Goal: Task Accomplishment & Management: Use online tool/utility

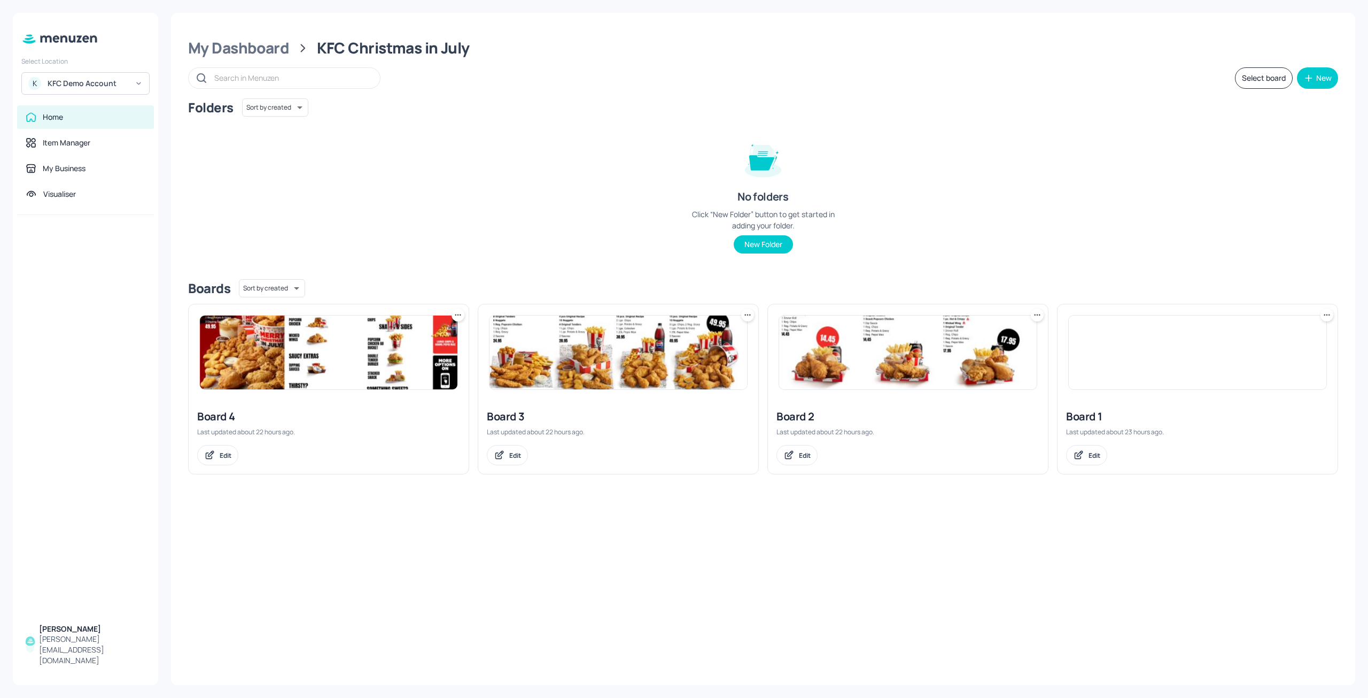
click at [127, 274] on div at bounding box center [85, 415] width 145 height 401
click at [586, 352] on img at bounding box center [619, 352] width 258 height 74
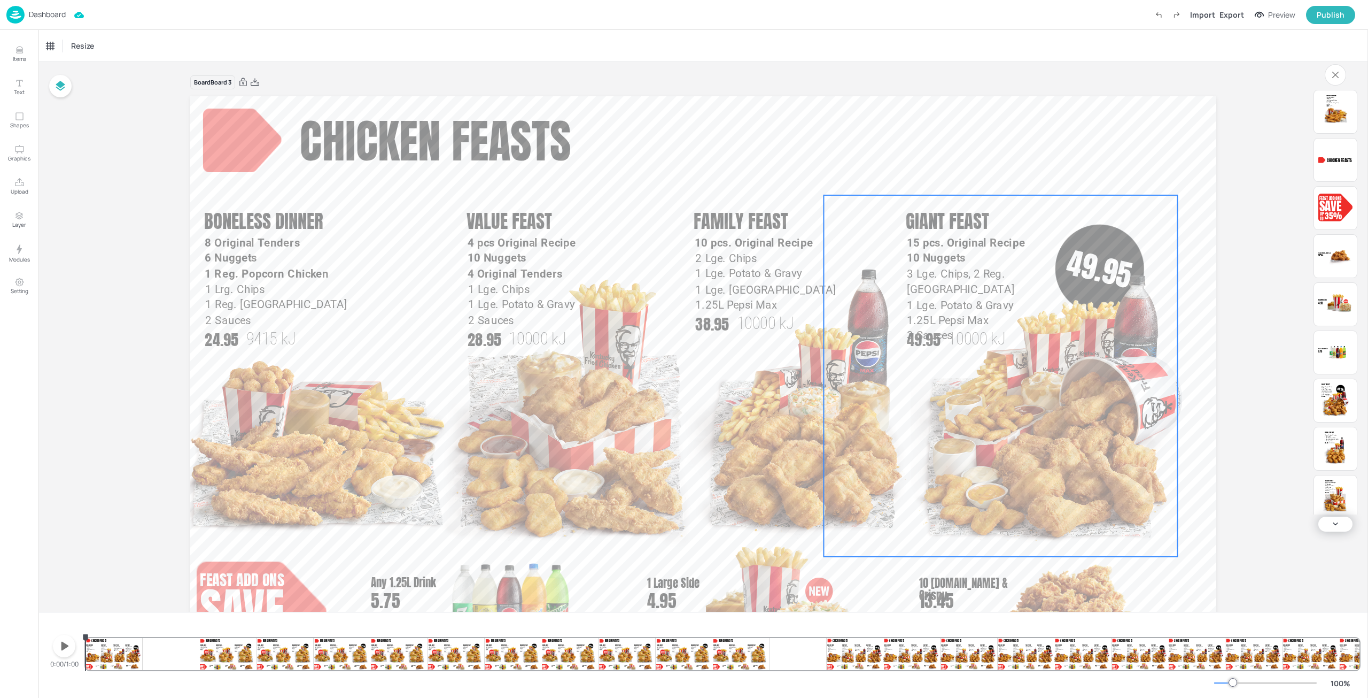
click at [27, 12] on div "Dashboard" at bounding box center [35, 15] width 59 height 18
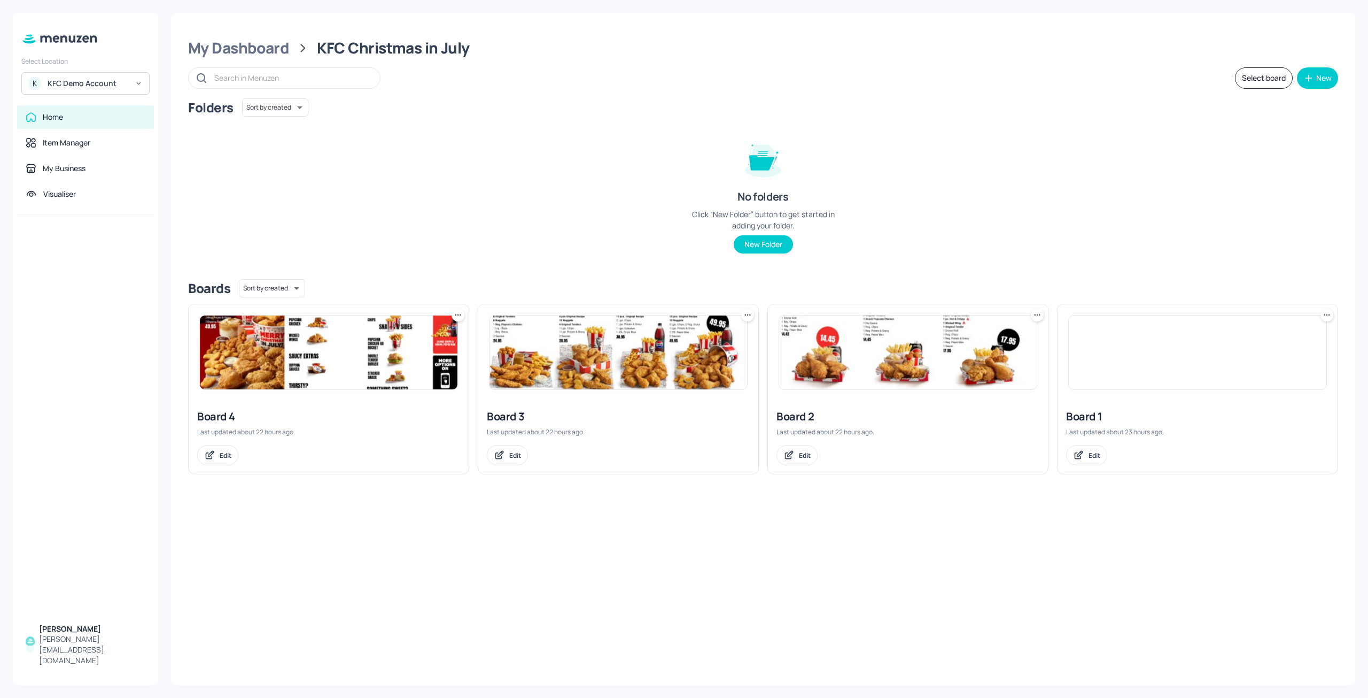
click at [814, 365] on img at bounding box center [908, 352] width 258 height 74
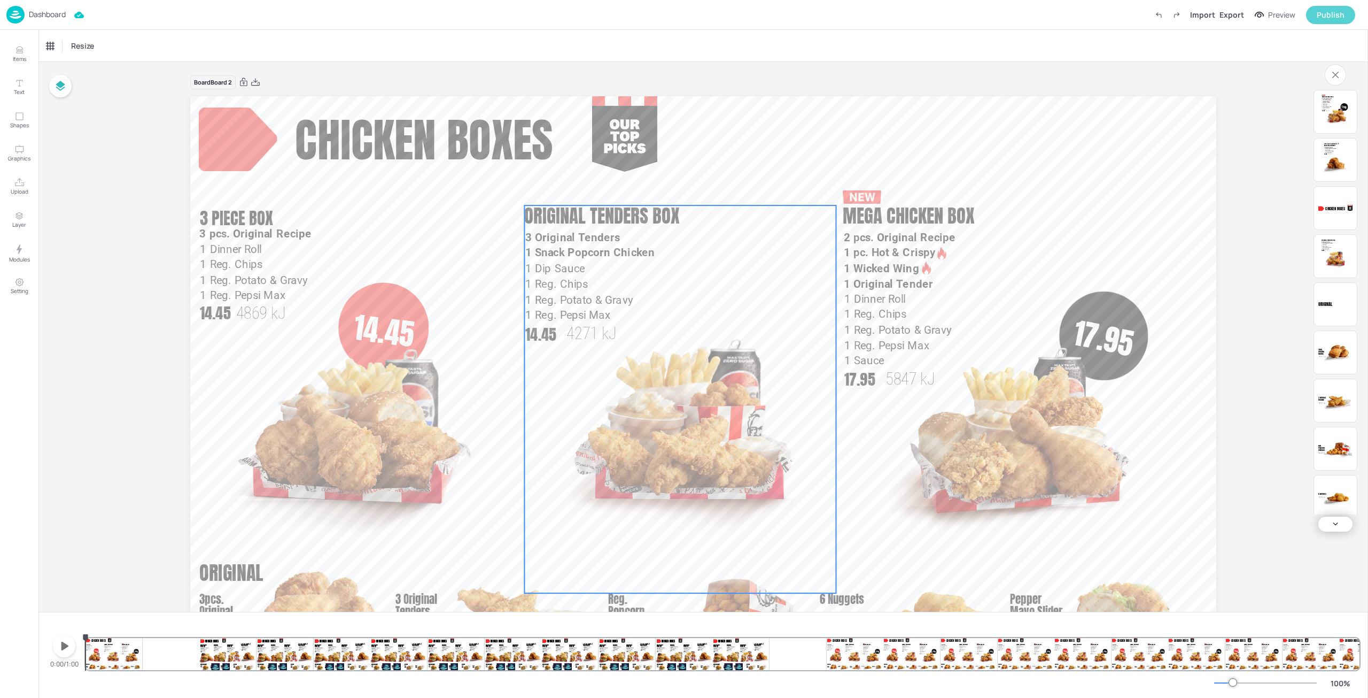
click at [1274, 38] on div "Resize" at bounding box center [703, 46] width 1330 height 32
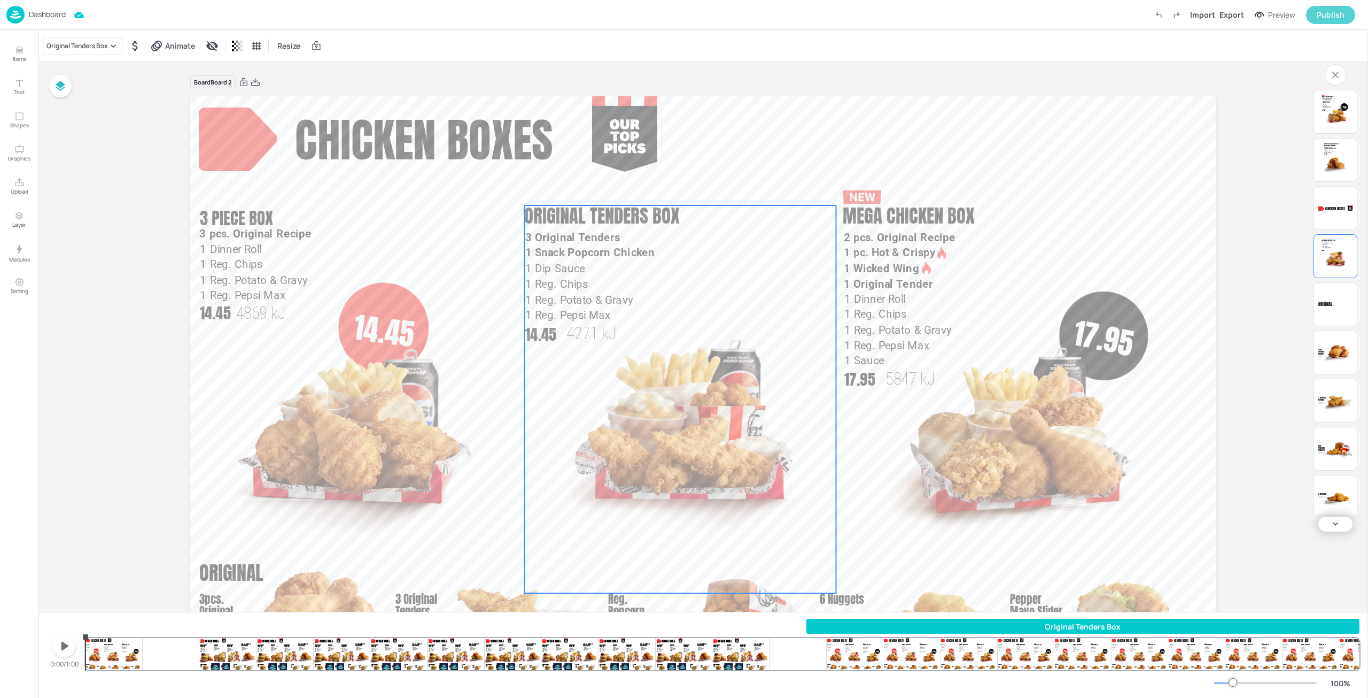
click at [1334, 19] on div "Publish" at bounding box center [1331, 15] width 28 height 12
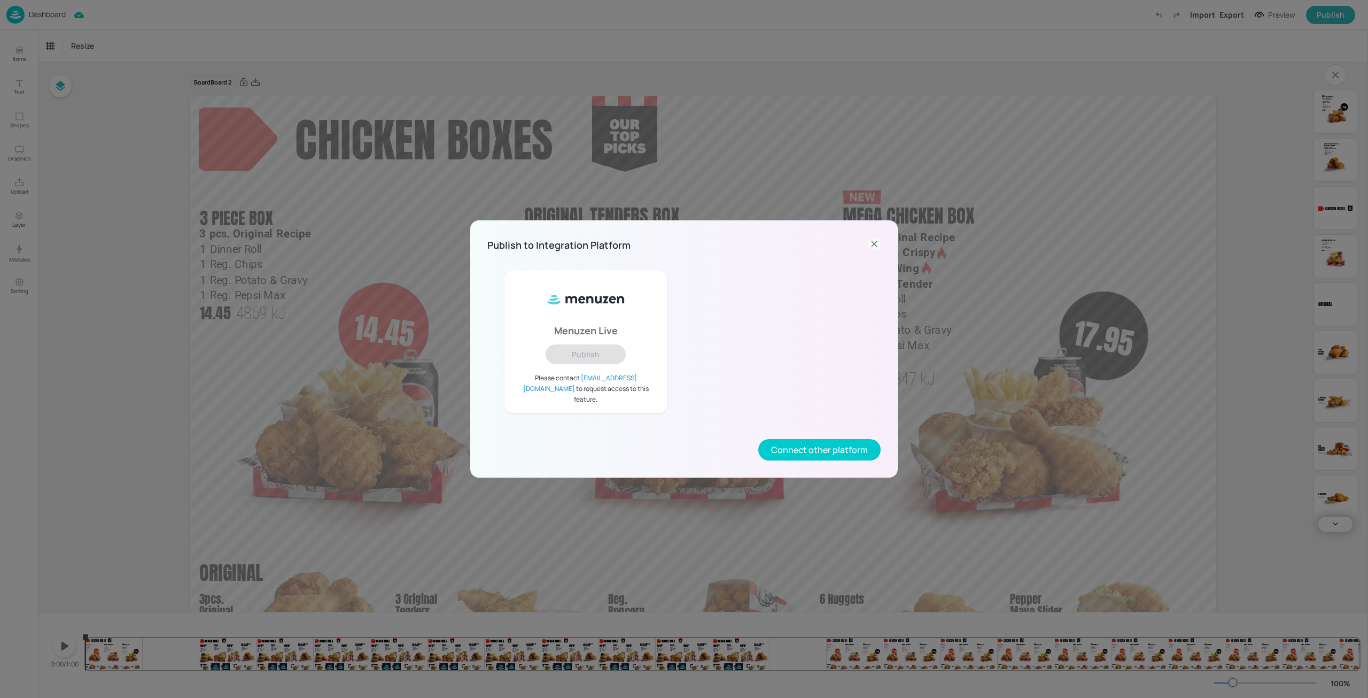
click at [875, 246] on icon at bounding box center [874, 243] width 13 height 13
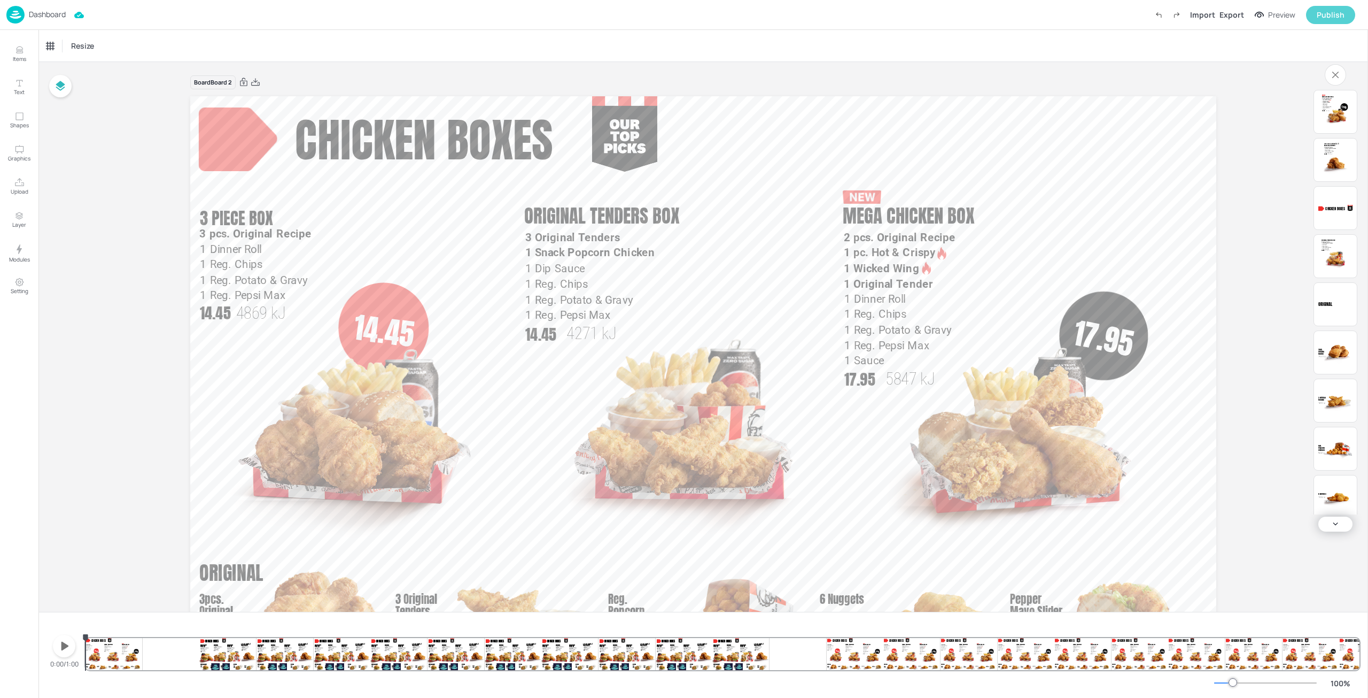
click at [1322, 17] on div "Publish" at bounding box center [1331, 15] width 28 height 12
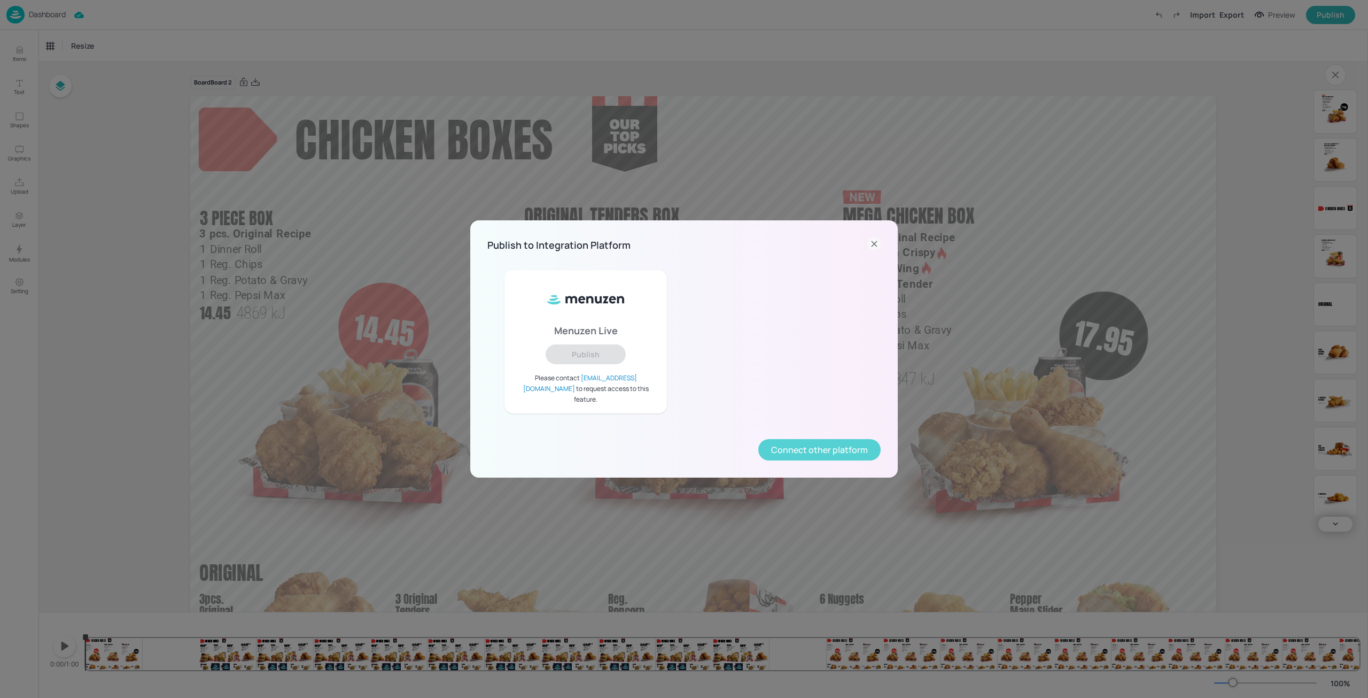
click at [806, 447] on button "Connect other platform" at bounding box center [820, 449] width 122 height 21
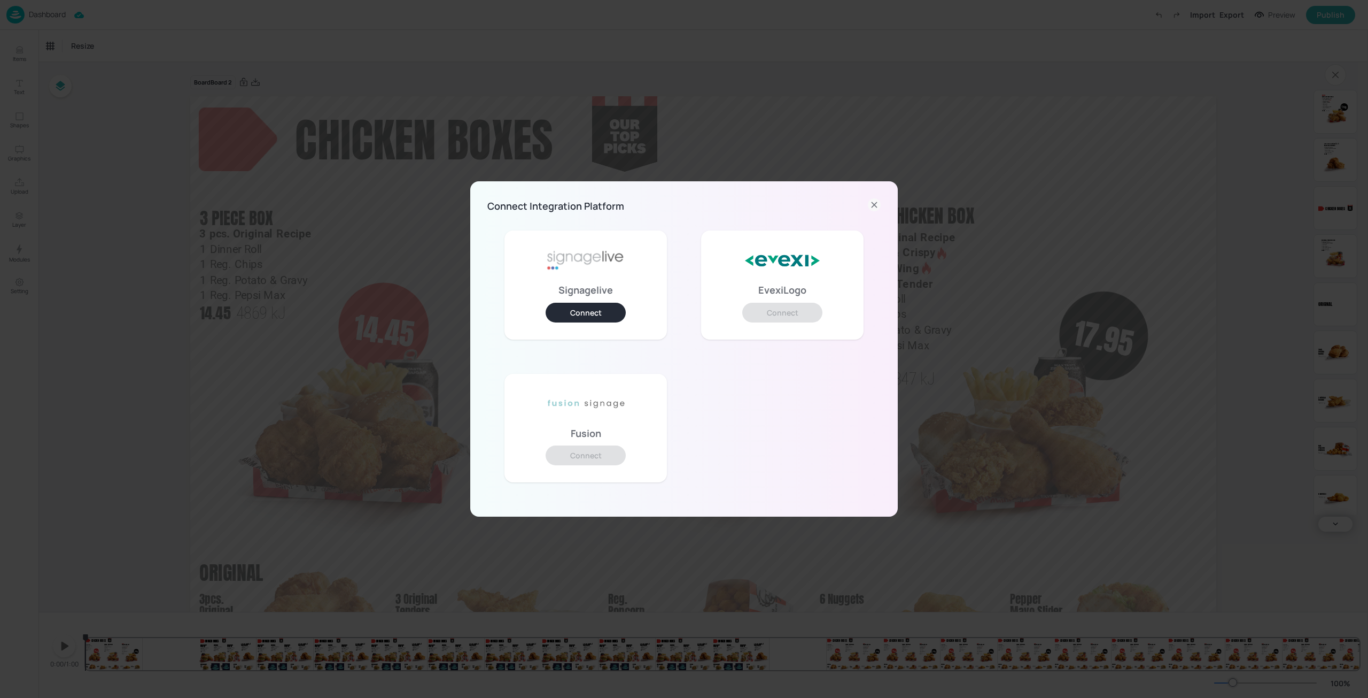
click at [876, 204] on icon at bounding box center [874, 204] width 13 height 13
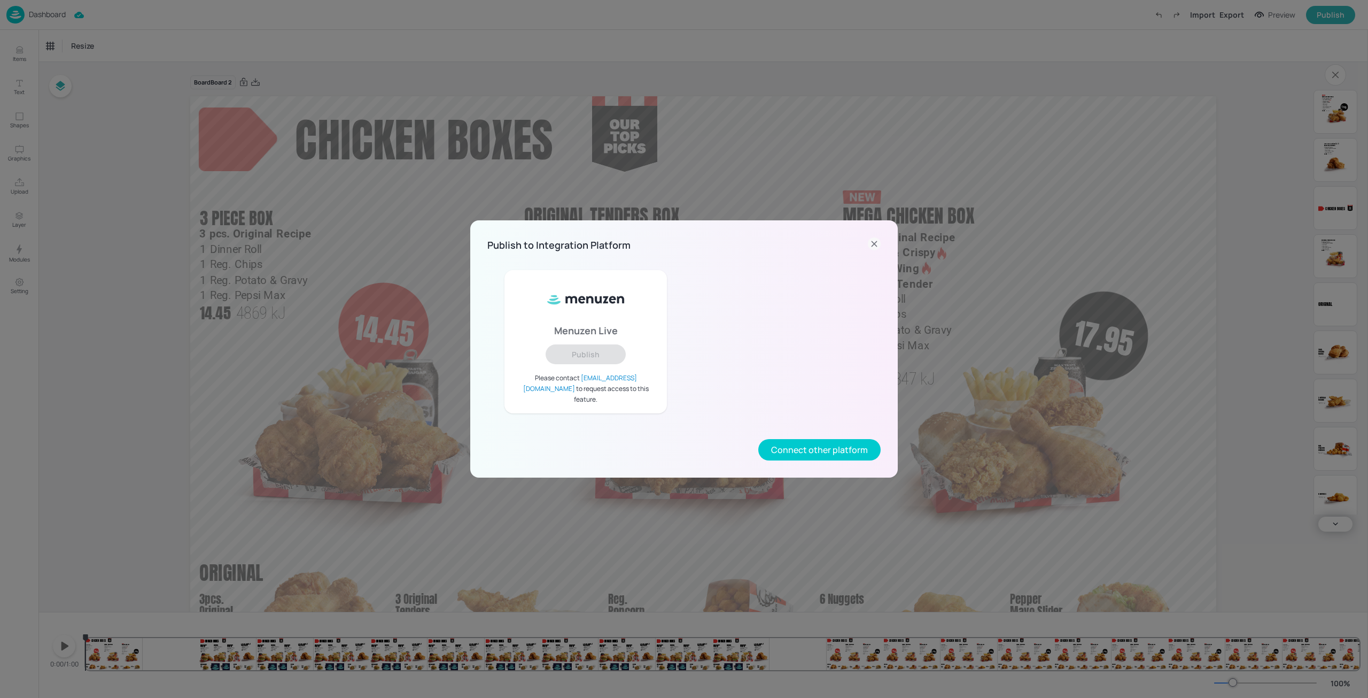
click at [877, 245] on icon at bounding box center [874, 243] width 13 height 13
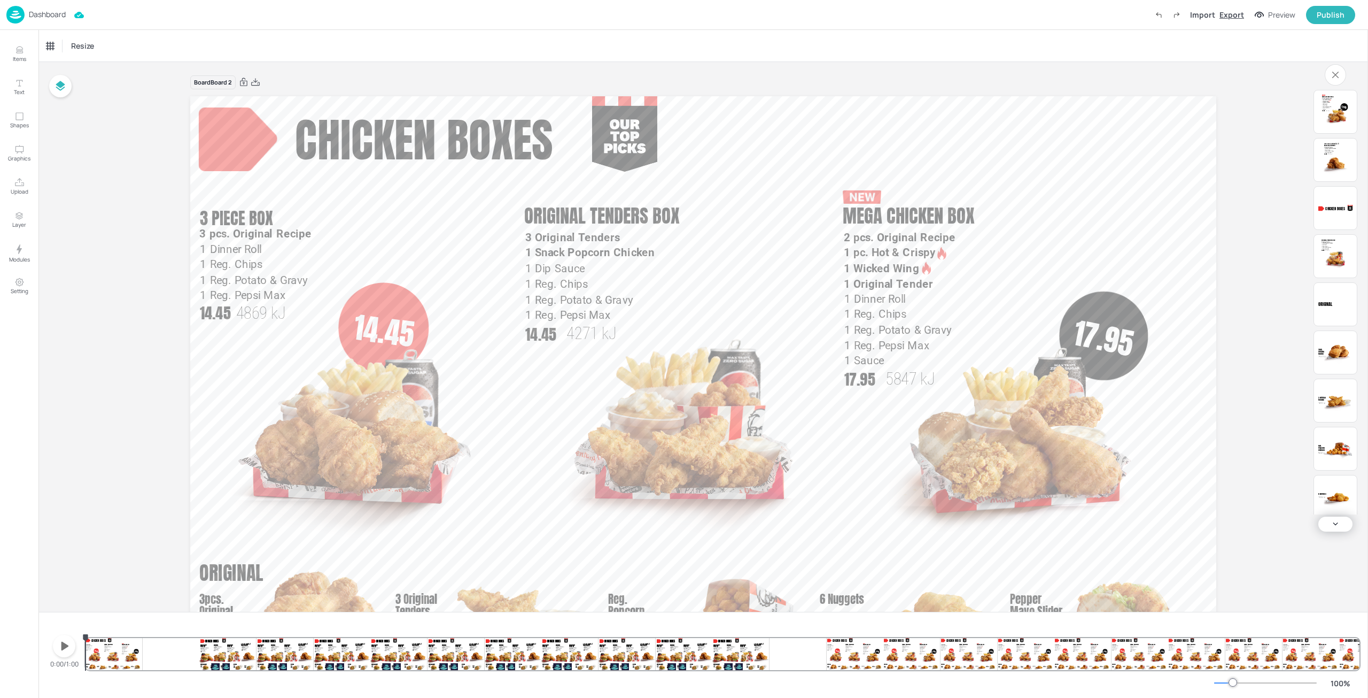
click at [1242, 11] on div "Export" at bounding box center [1232, 14] width 25 height 11
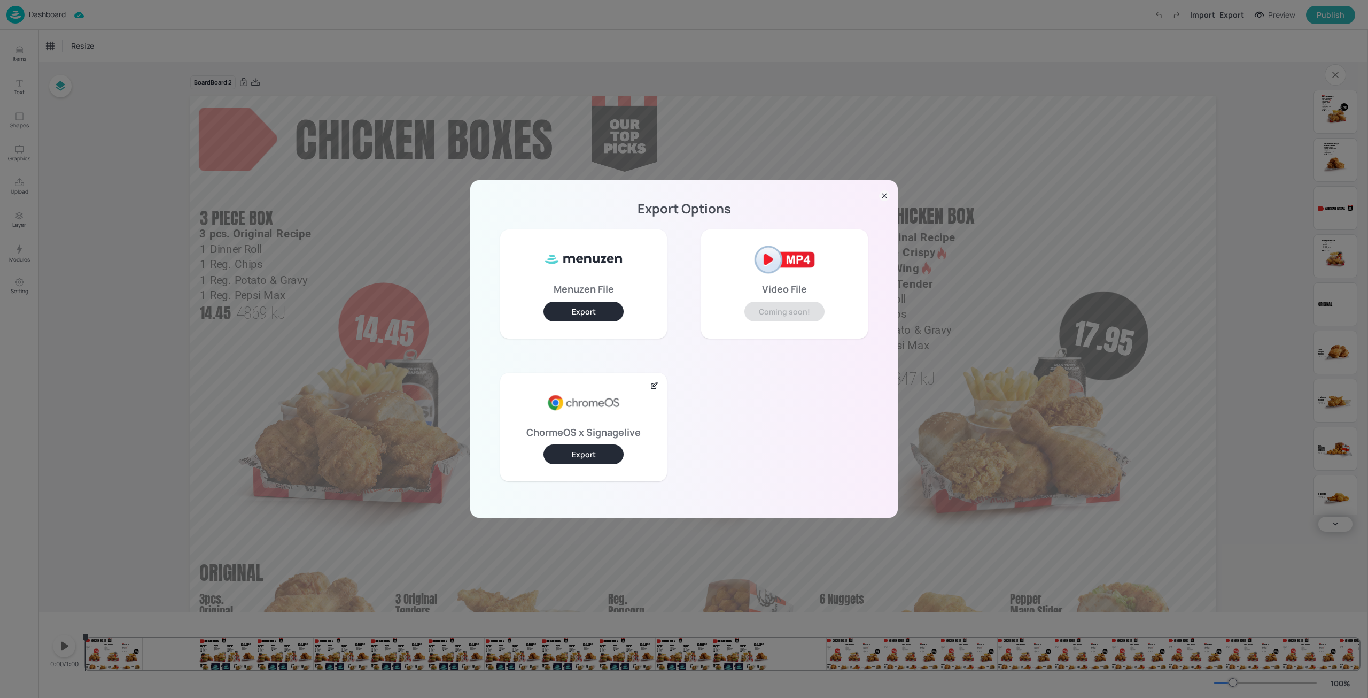
click at [598, 453] on button "Export" at bounding box center [584, 454] width 80 height 20
